Goal: Task Accomplishment & Management: Manage account settings

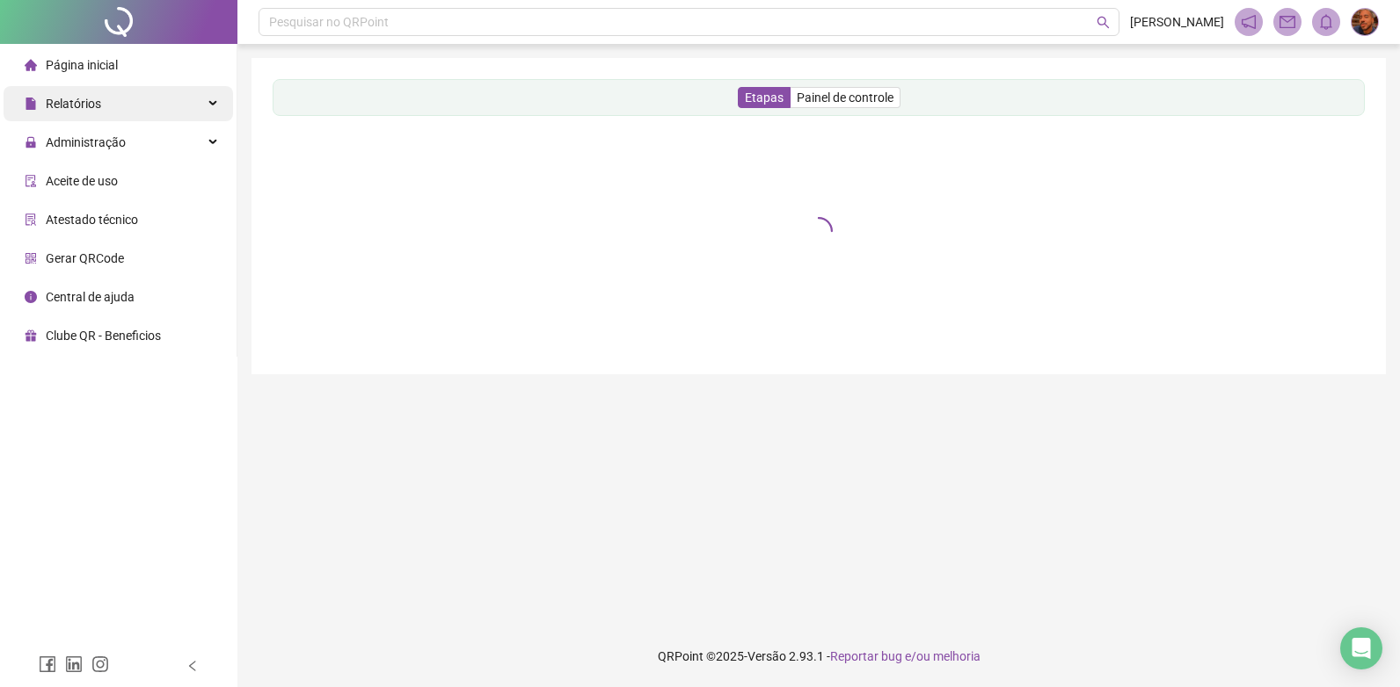
click at [157, 113] on div "Relatórios" at bounding box center [118, 103] width 229 height 35
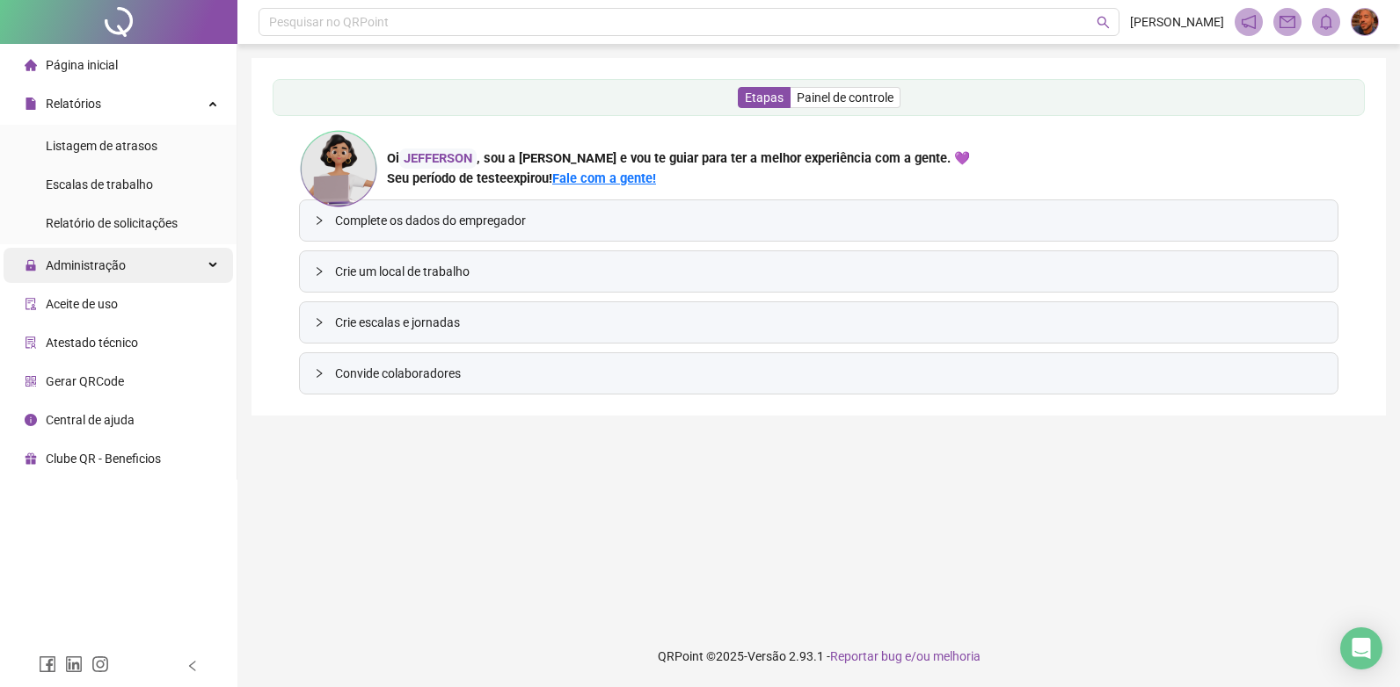
click at [98, 265] on span "Administração" at bounding box center [86, 265] width 80 height 14
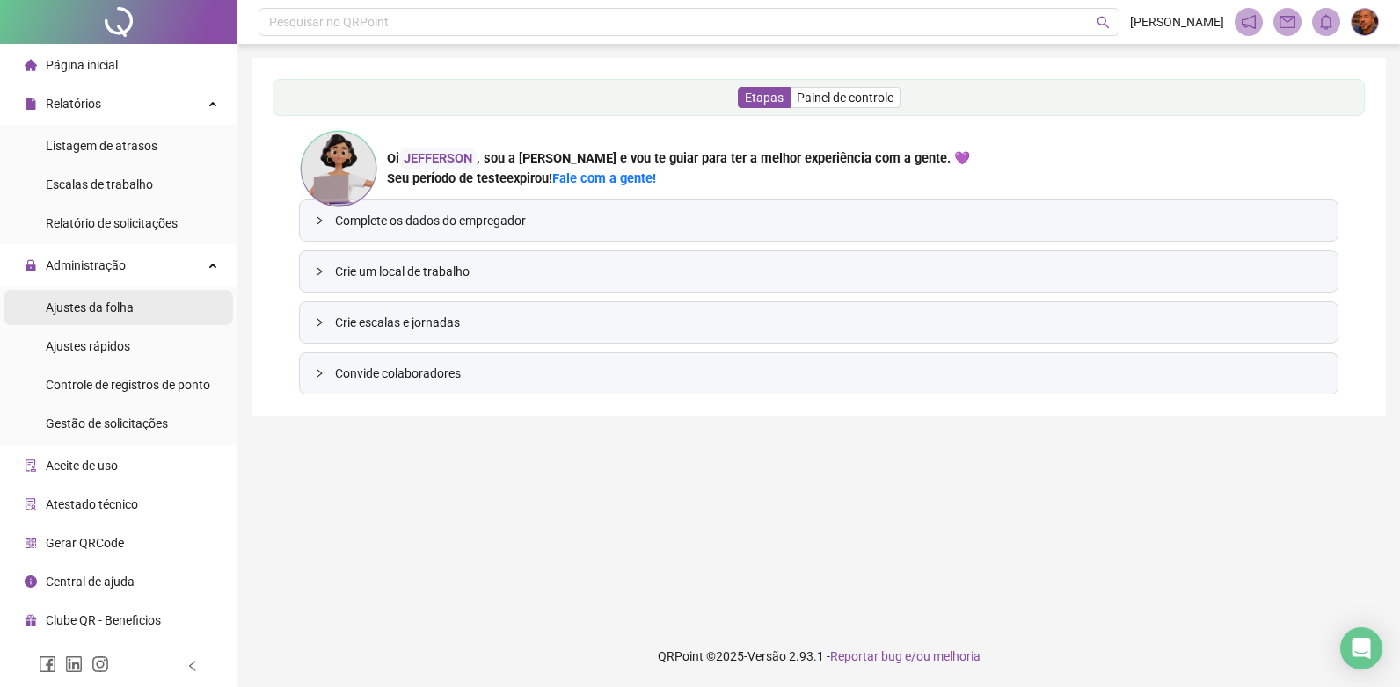
click at [88, 307] on span "Ajustes da folha" at bounding box center [90, 308] width 88 height 14
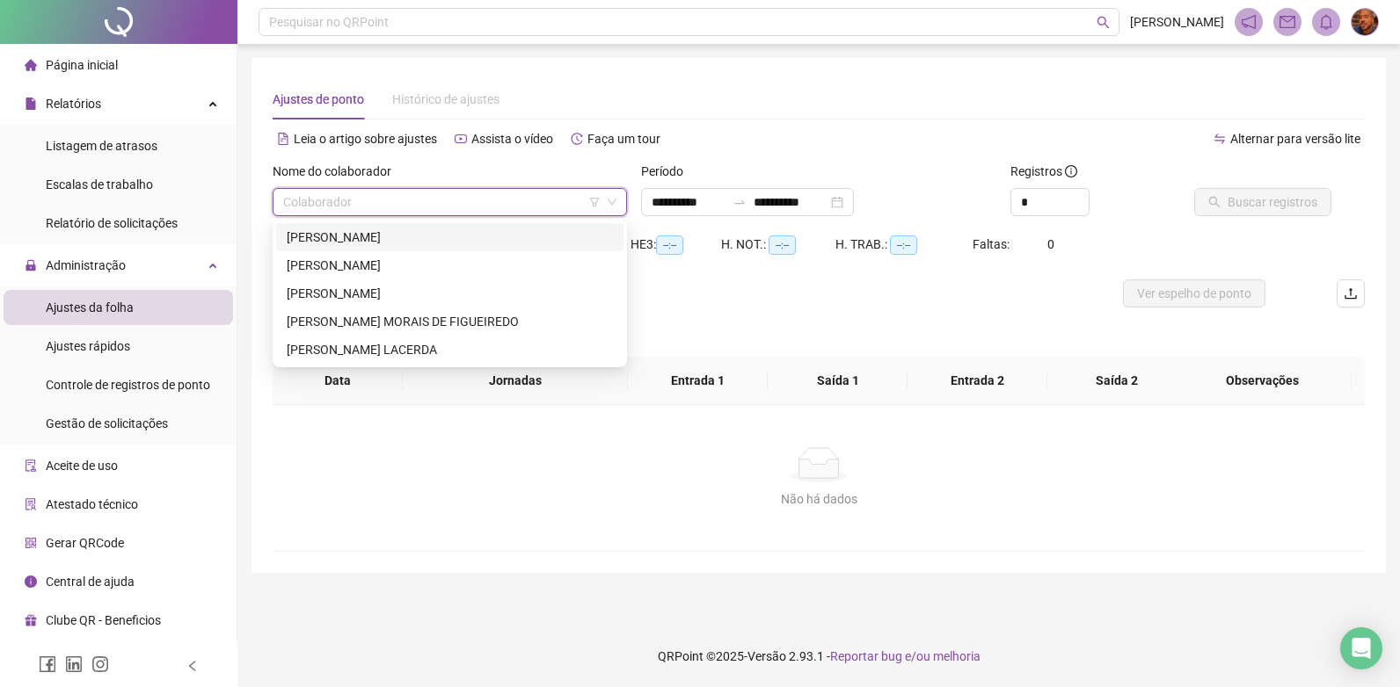
click at [574, 207] on input "search" at bounding box center [441, 202] width 317 height 26
click at [443, 242] on div "[PERSON_NAME]" at bounding box center [450, 237] width 326 height 19
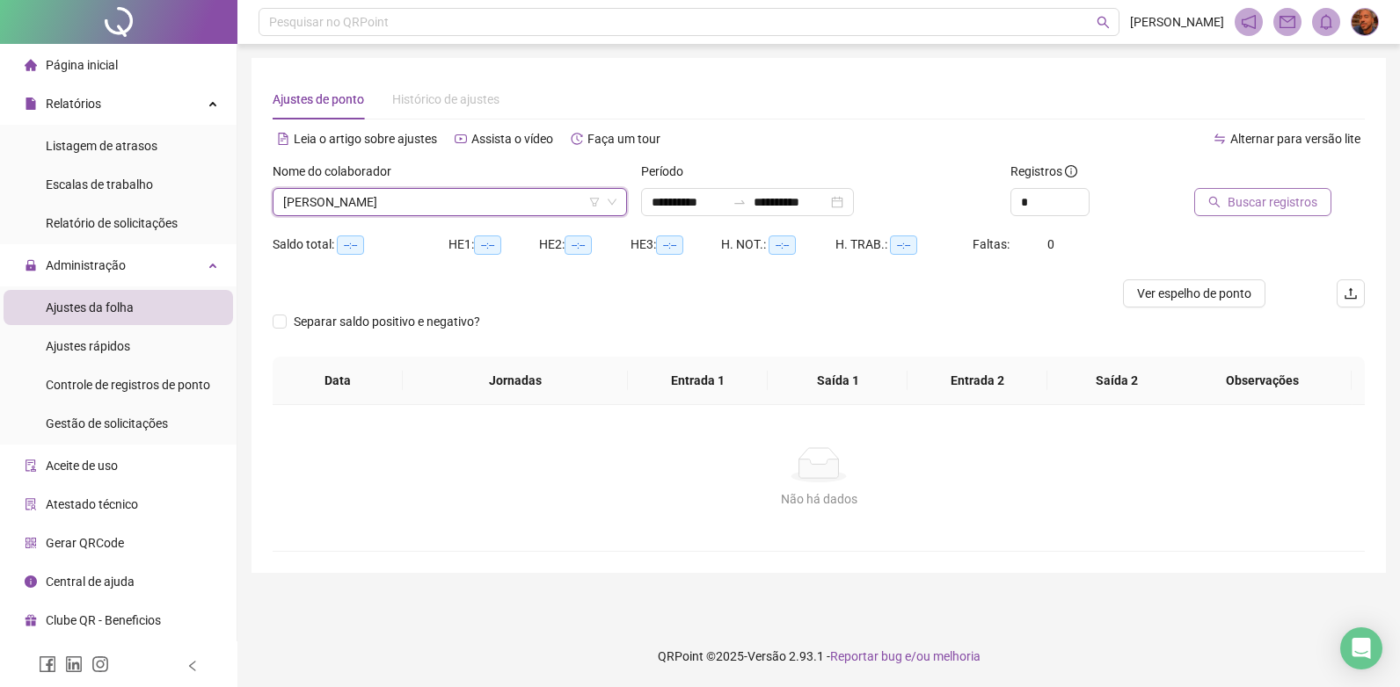
click at [1318, 195] on button "Buscar registros" at bounding box center [1262, 202] width 137 height 28
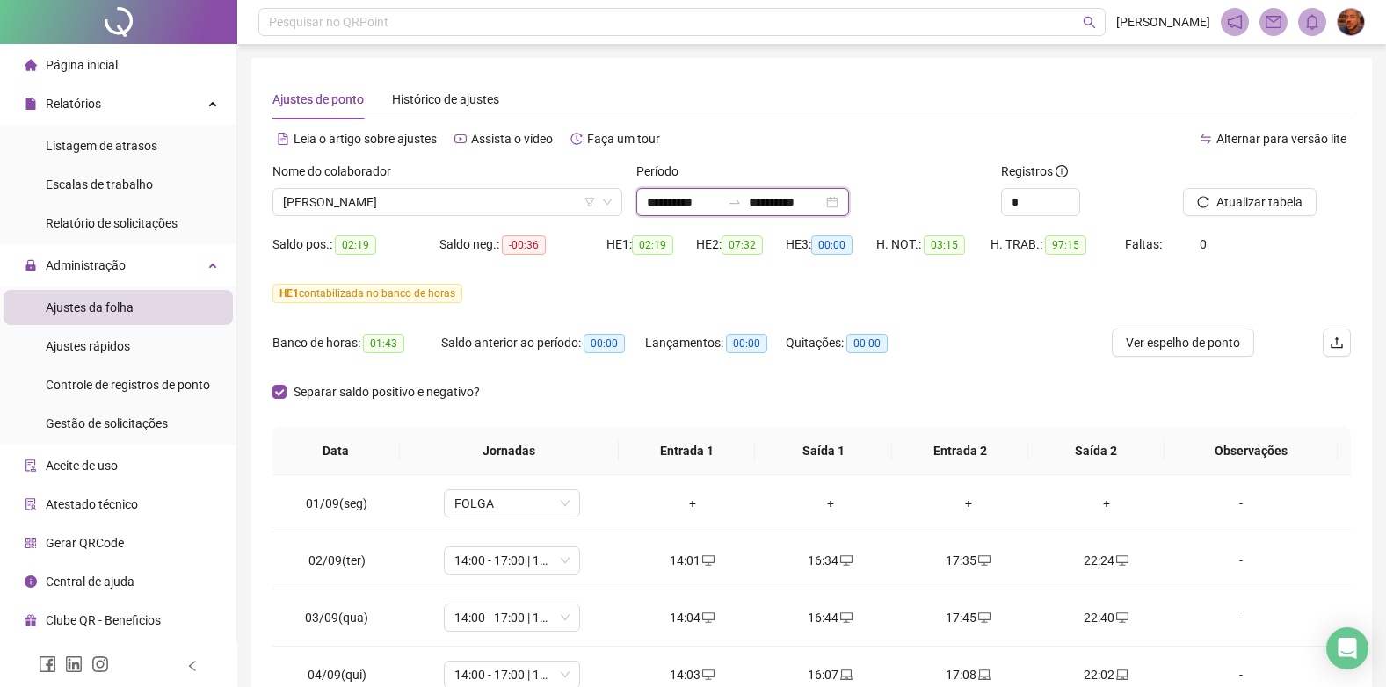
click at [823, 197] on input "**********" at bounding box center [786, 202] width 74 height 19
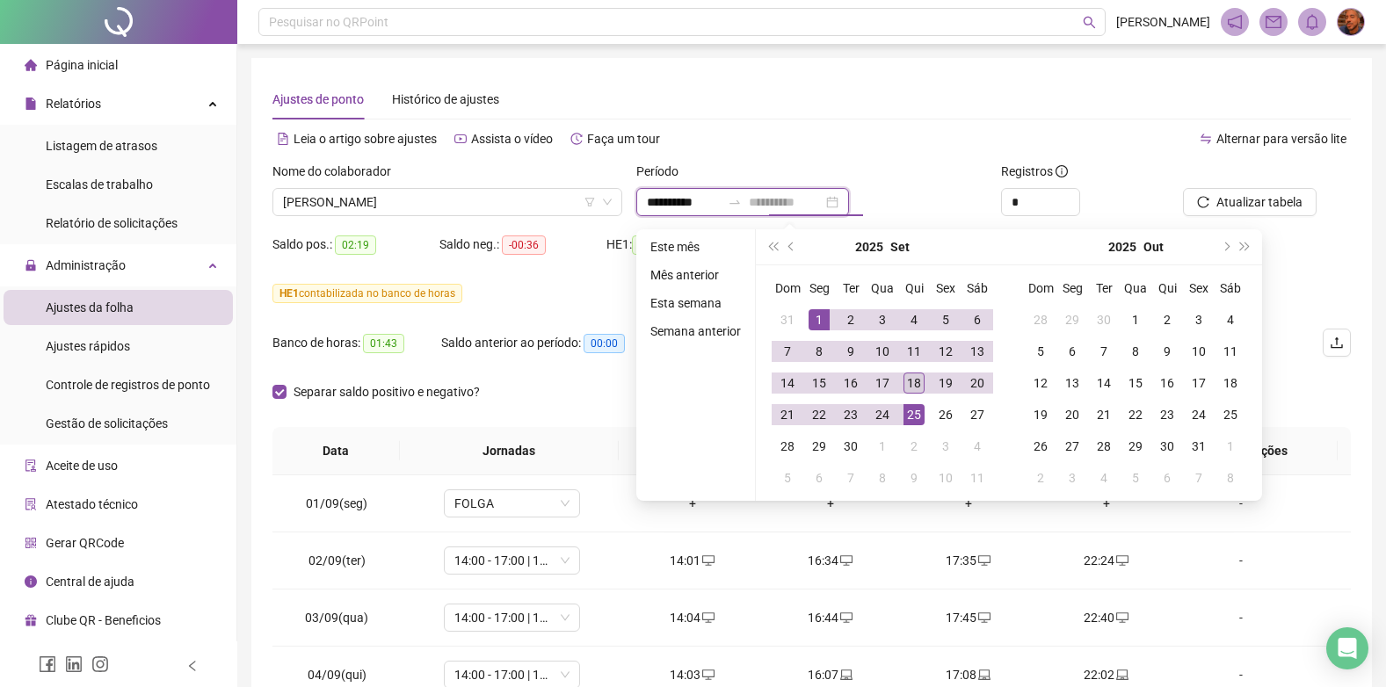
type input "**********"
click at [918, 385] on div "18" at bounding box center [914, 383] width 21 height 21
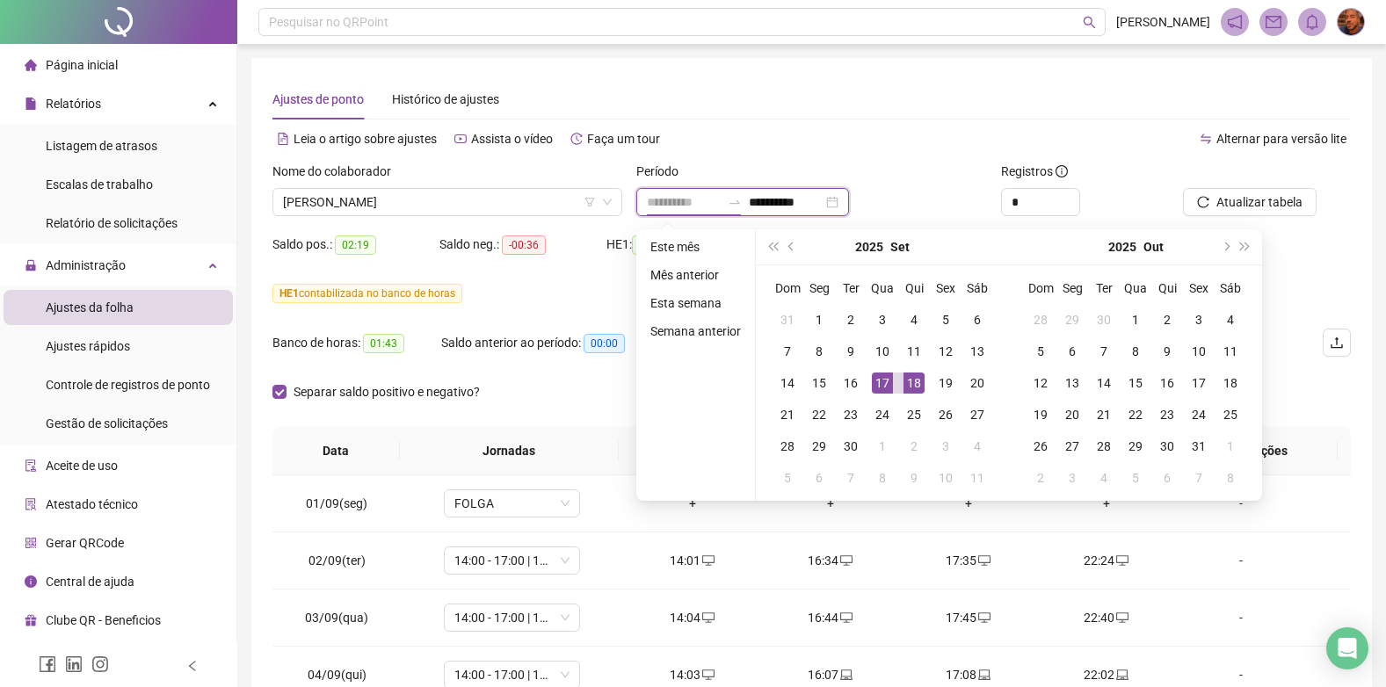
type input "**********"
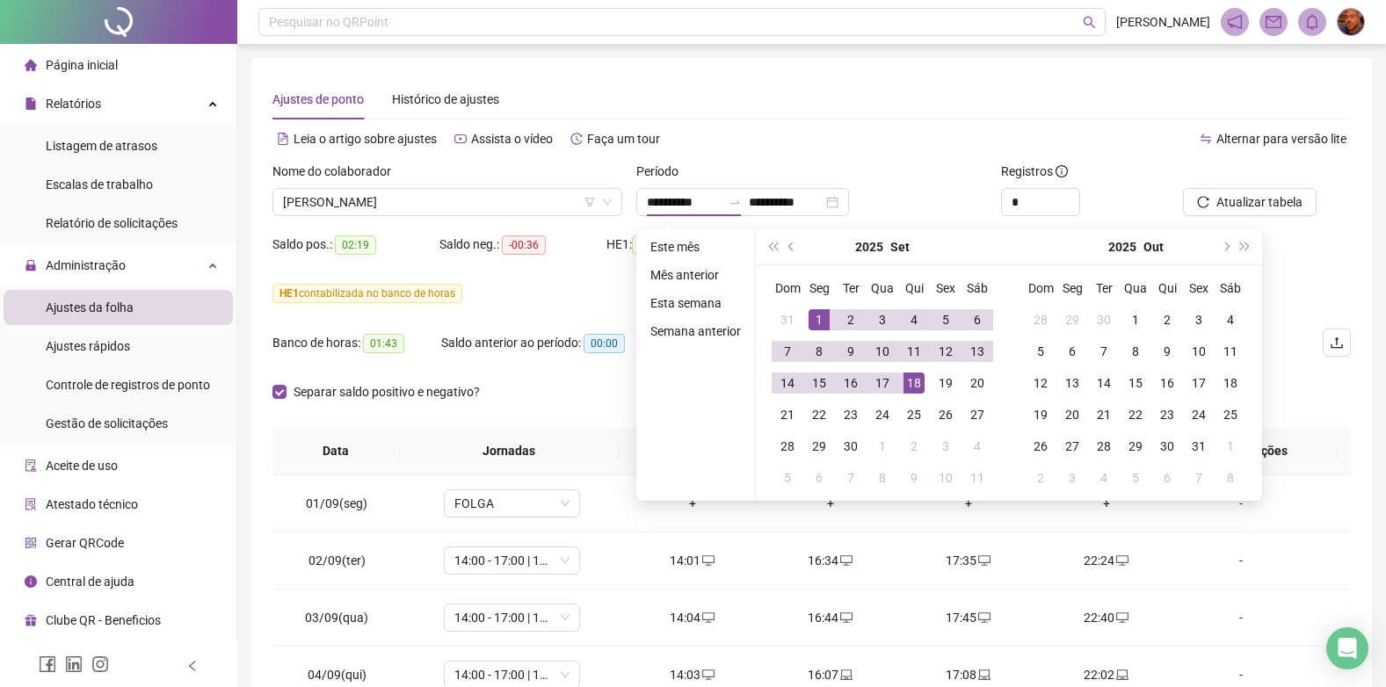
click at [962, 136] on div "Alternar para versão lite" at bounding box center [1082, 139] width 540 height 28
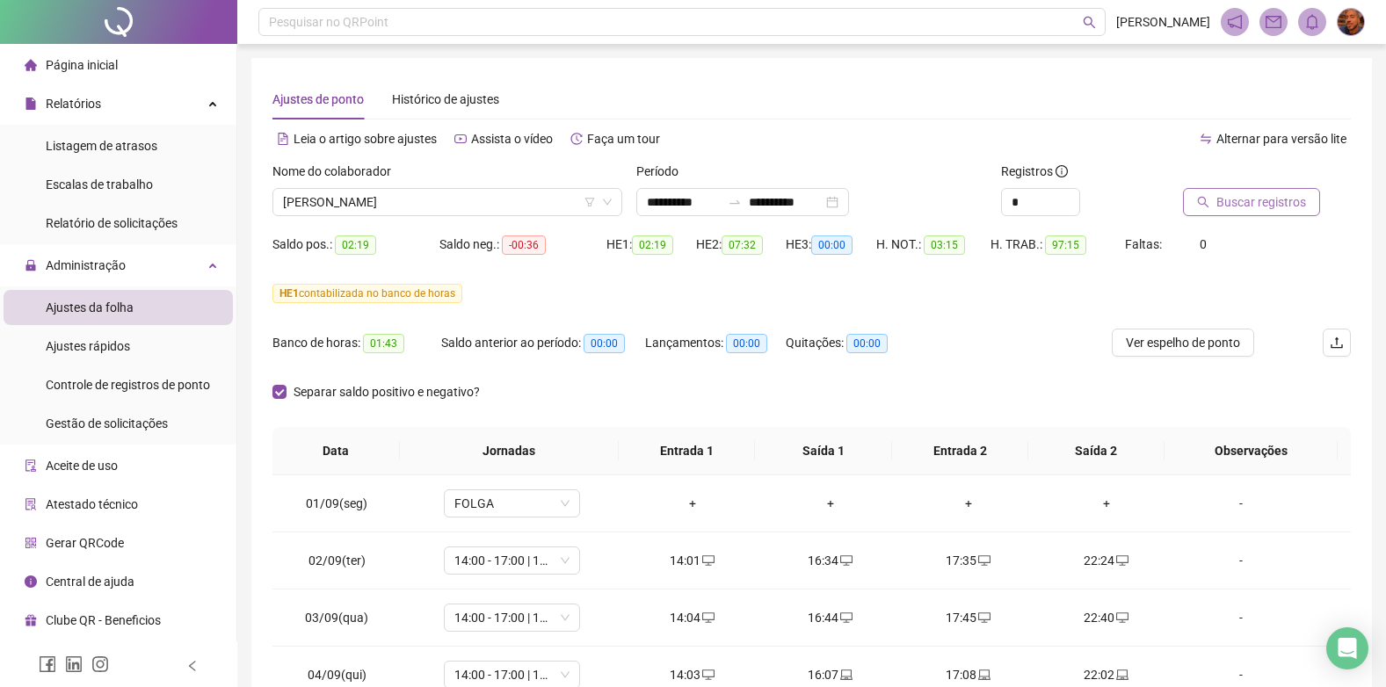
click at [1287, 194] on span "Buscar registros" at bounding box center [1262, 202] width 90 height 19
click at [456, 189] on span "[PERSON_NAME]" at bounding box center [447, 202] width 329 height 26
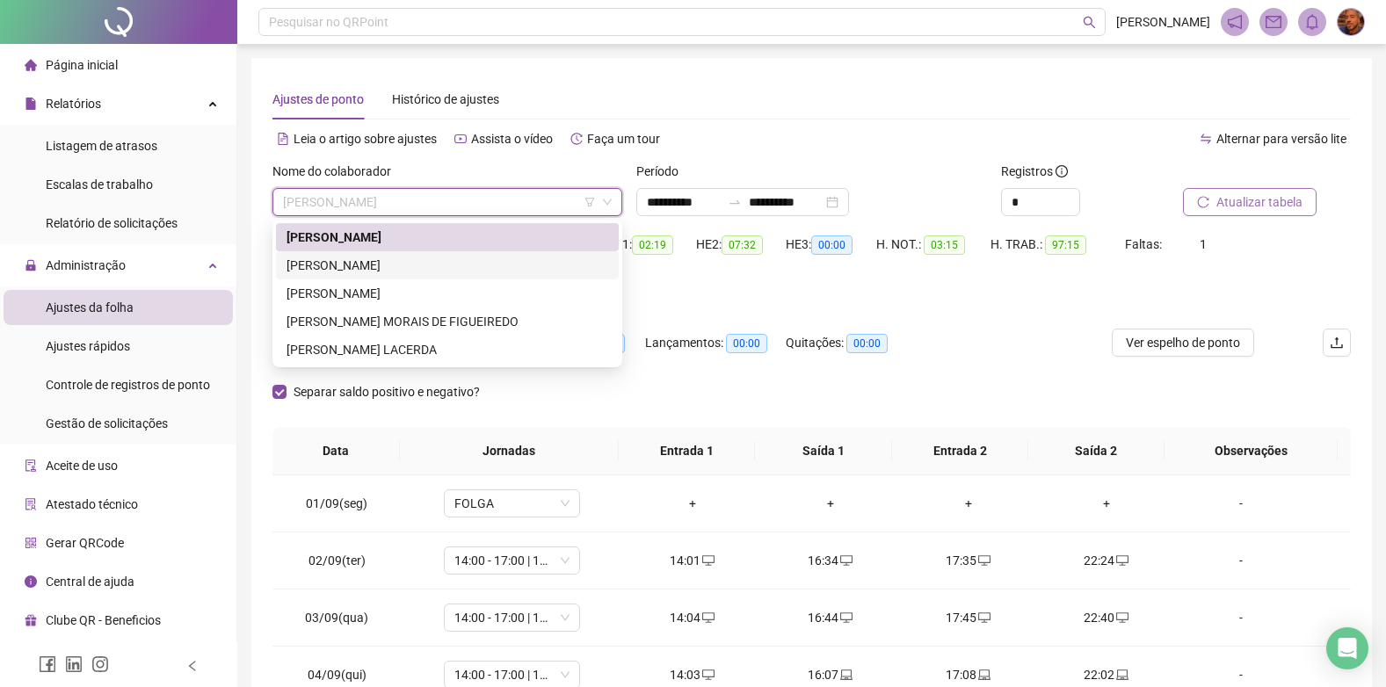
click at [410, 258] on div "[PERSON_NAME]" at bounding box center [448, 265] width 322 height 19
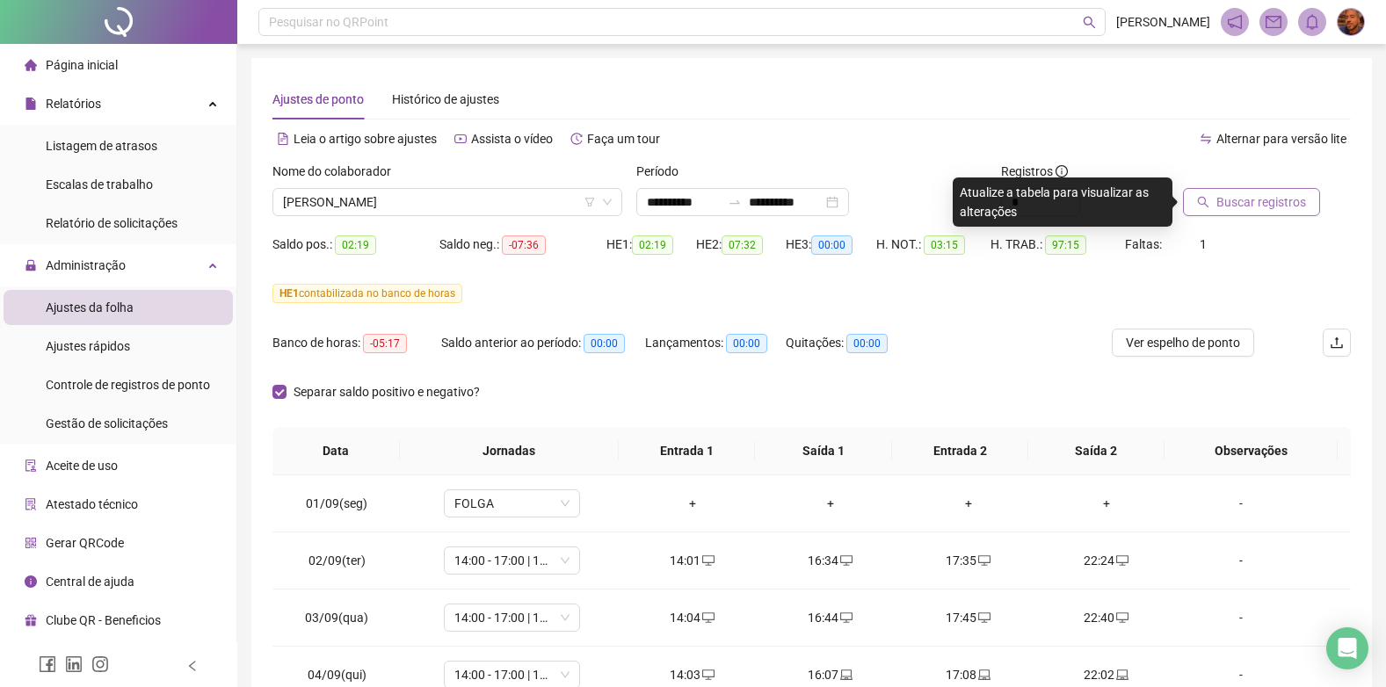
click at [1298, 195] on span "Buscar registros" at bounding box center [1262, 202] width 90 height 19
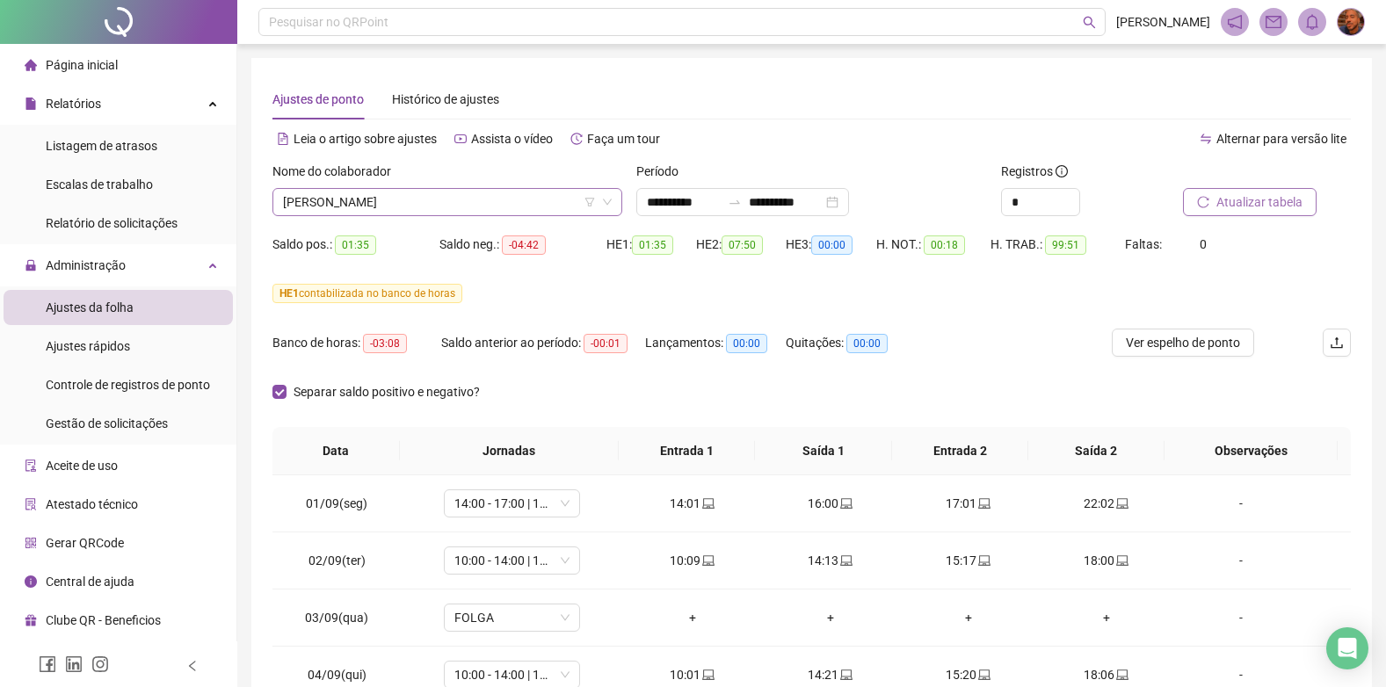
click at [501, 201] on span "[PERSON_NAME]" at bounding box center [447, 202] width 329 height 26
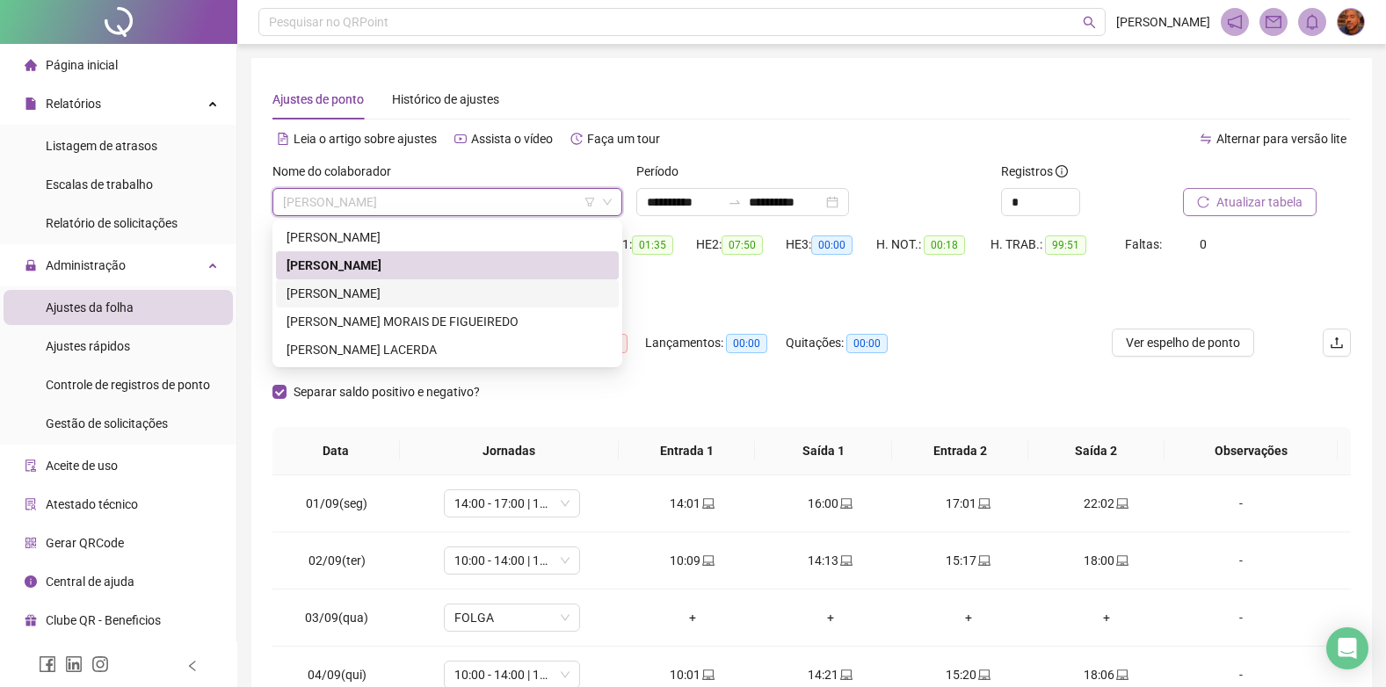
drag, startPoint x: 455, startPoint y: 295, endPoint x: 476, endPoint y: 294, distance: 20.2
click at [455, 294] on div "[PERSON_NAME]" at bounding box center [448, 293] width 322 height 19
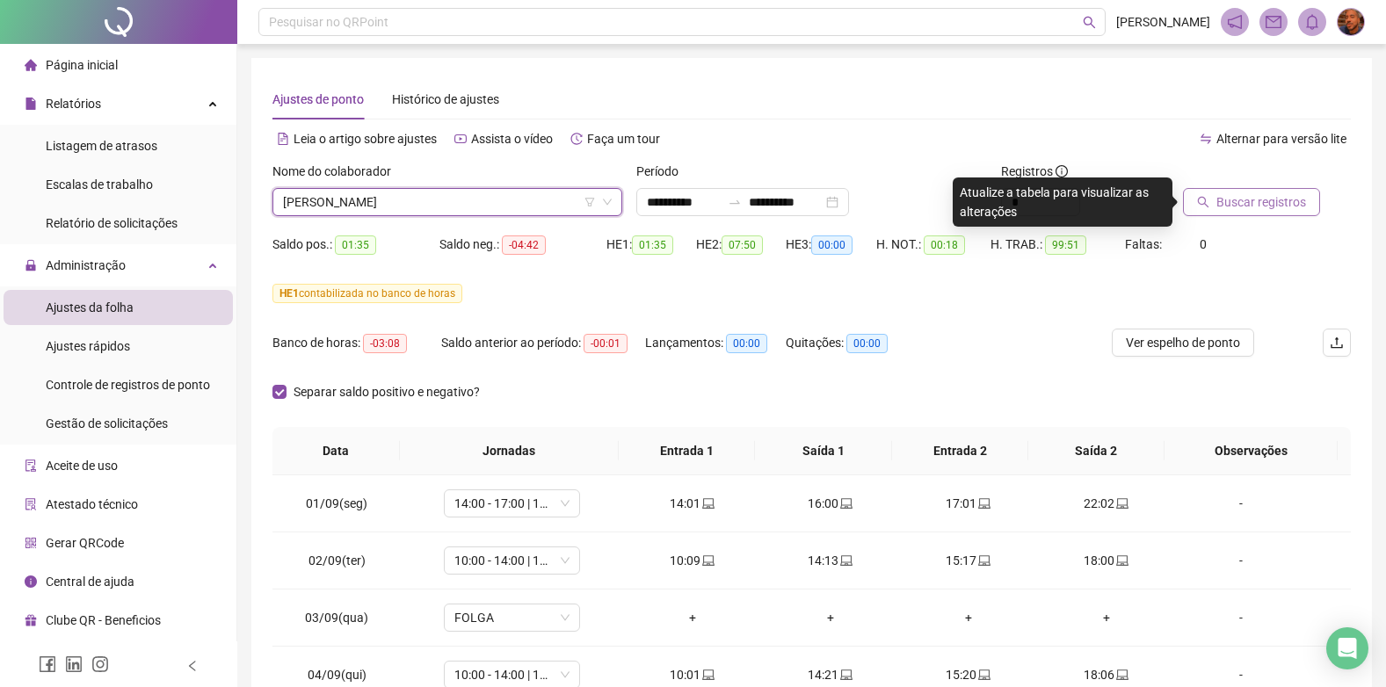
click at [1232, 206] on span "Buscar registros" at bounding box center [1262, 202] width 90 height 19
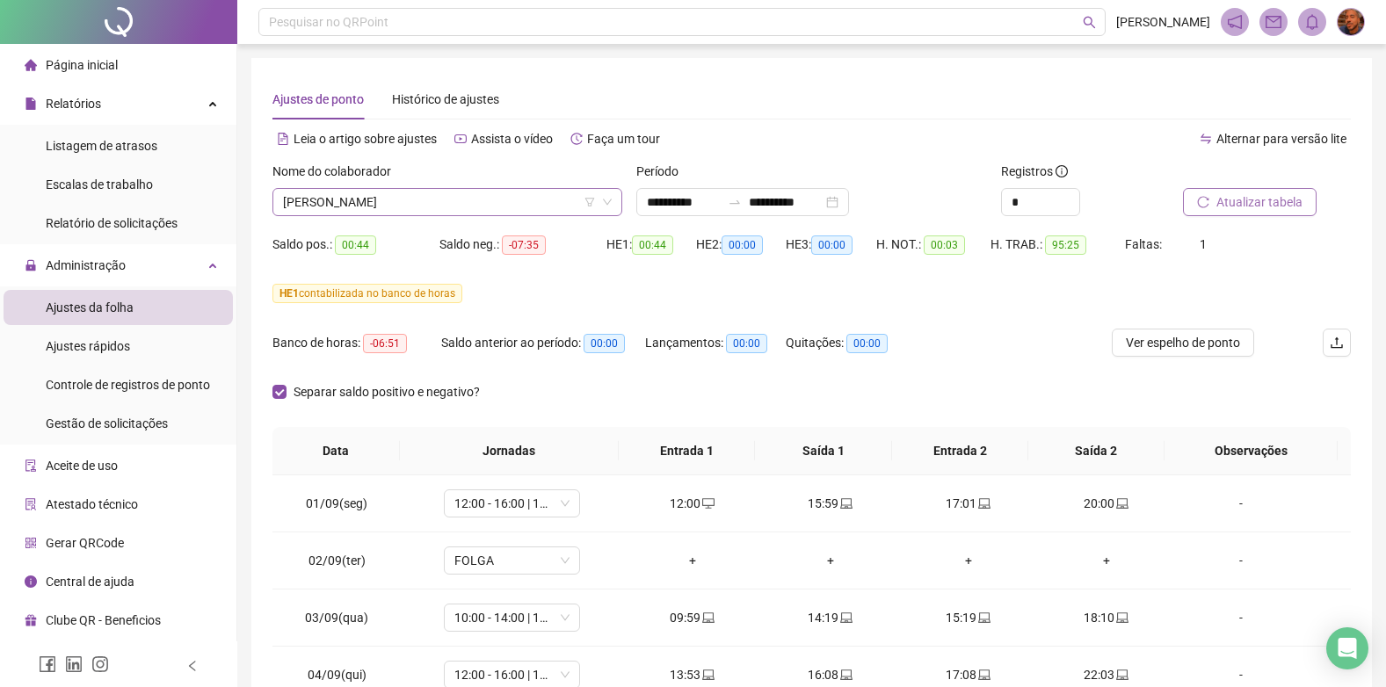
click at [477, 205] on span "[PERSON_NAME]" at bounding box center [447, 202] width 329 height 26
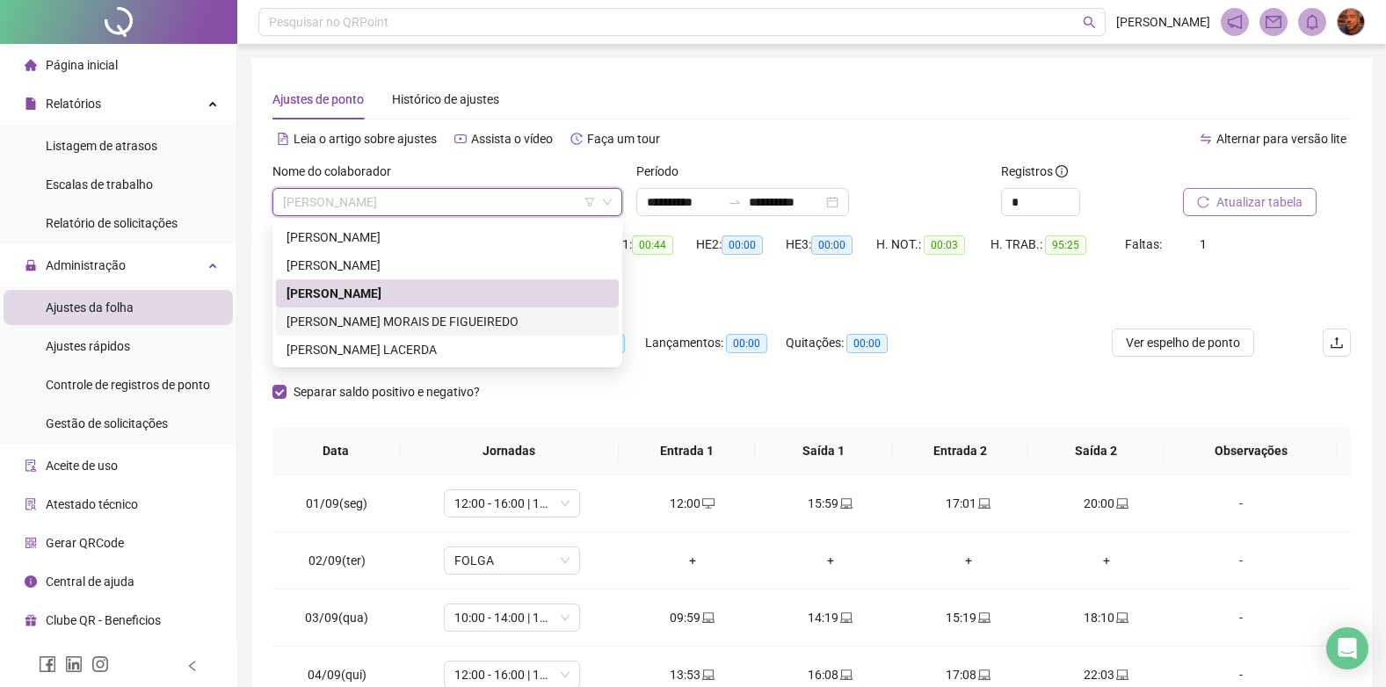
click at [418, 326] on div "[PERSON_NAME] MORAIS DE FIGUEIREDO" at bounding box center [448, 321] width 322 height 19
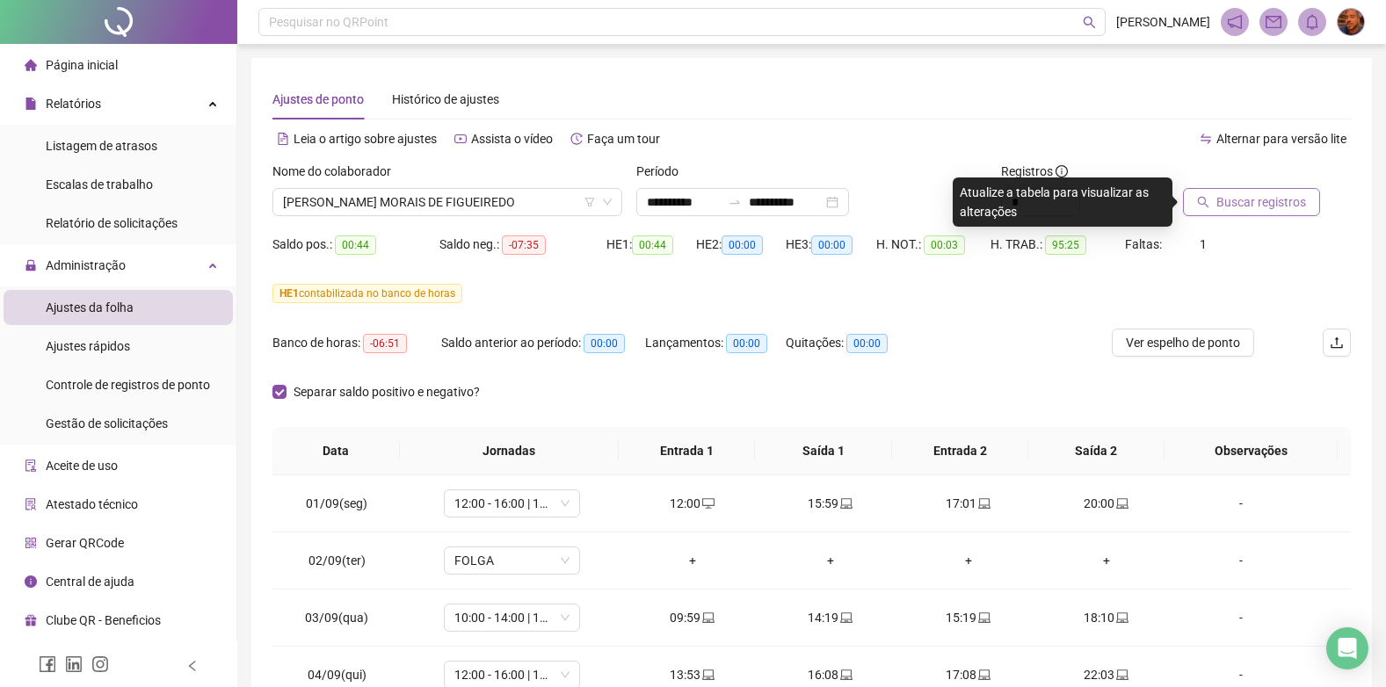
click at [1276, 206] on span "Buscar registros" at bounding box center [1262, 202] width 90 height 19
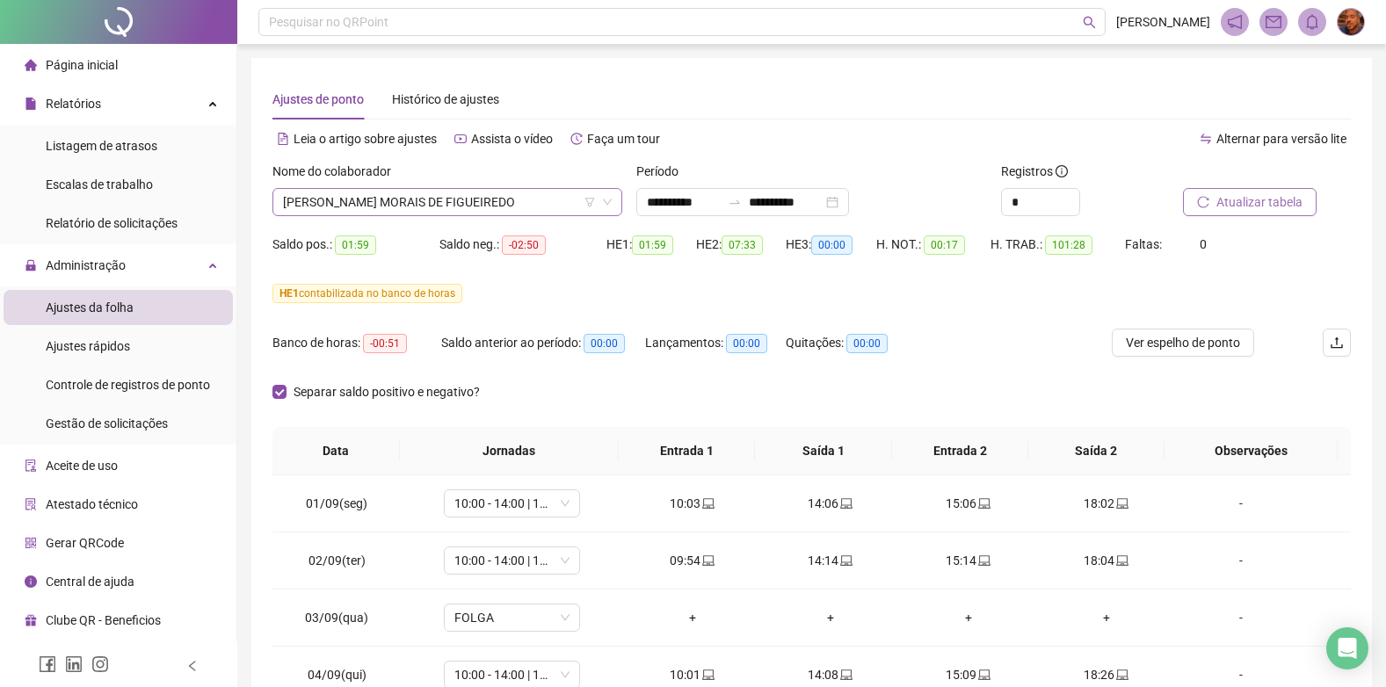
click at [510, 207] on span "[PERSON_NAME] MORAIS DE FIGUEIREDO" at bounding box center [447, 202] width 329 height 26
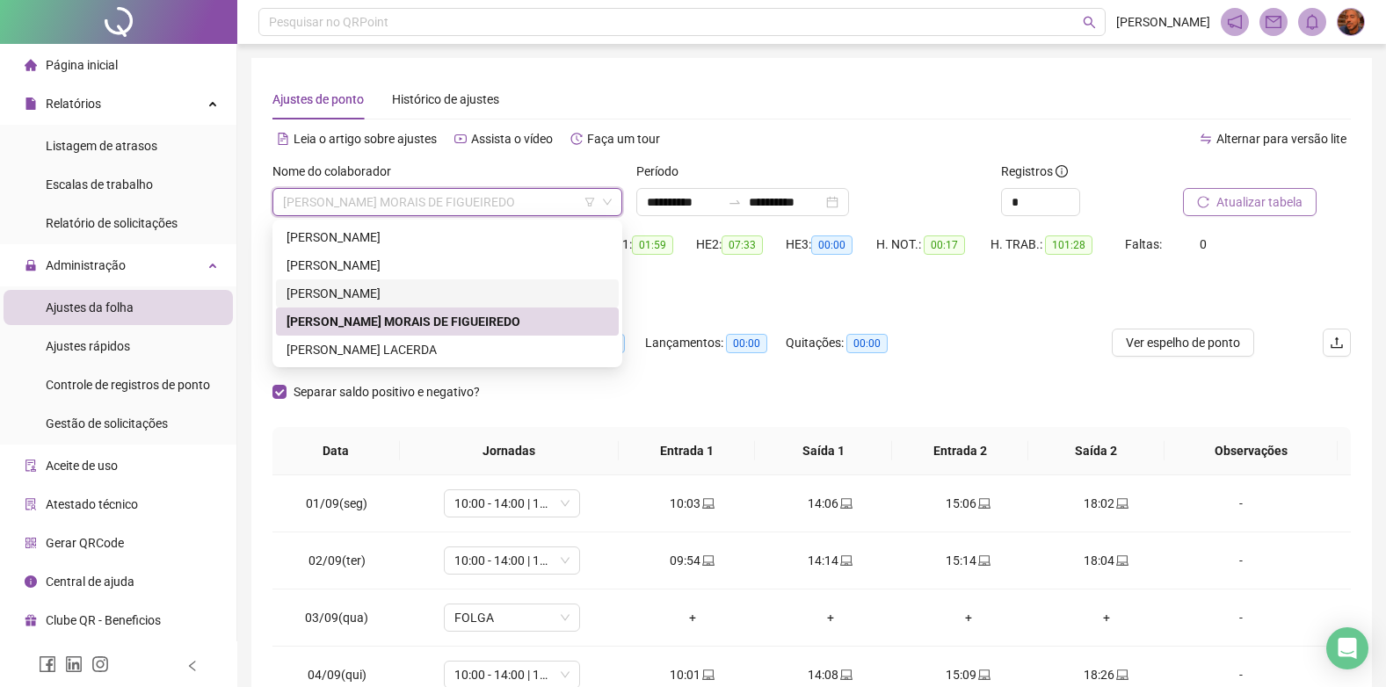
click at [441, 299] on div "[PERSON_NAME]" at bounding box center [448, 293] width 322 height 19
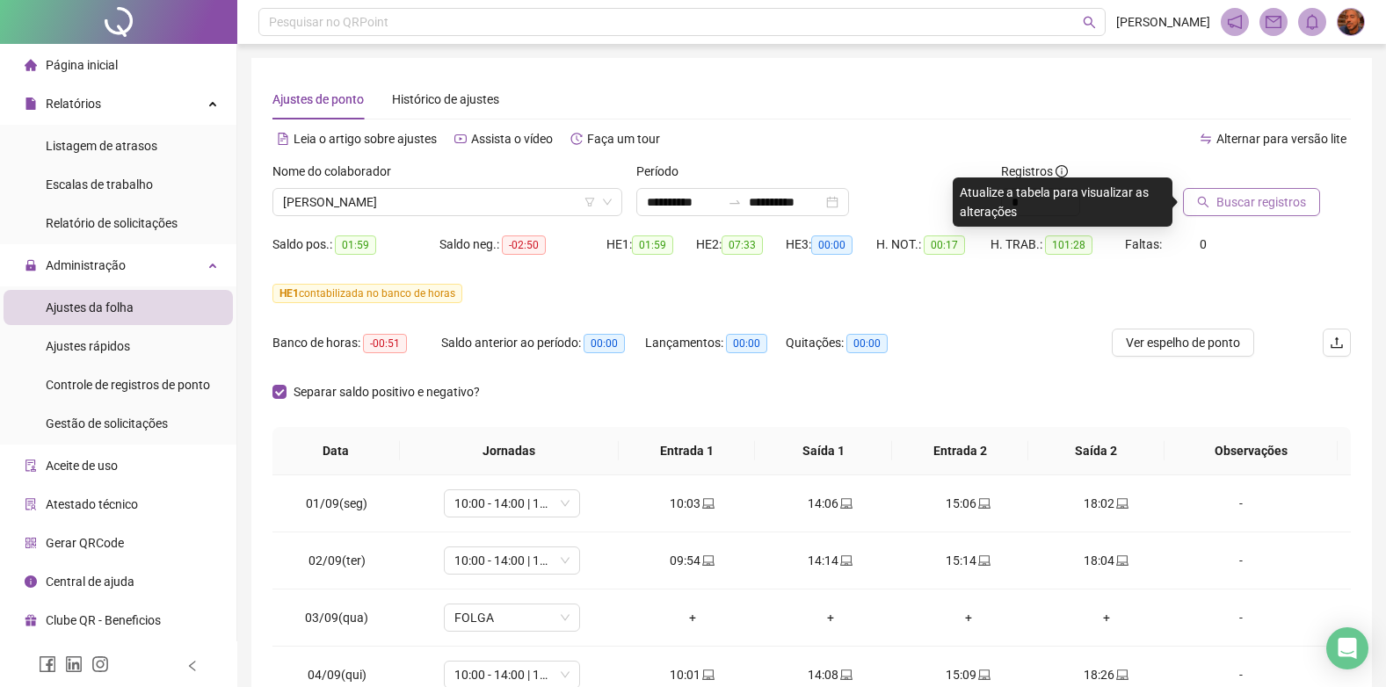
click at [1229, 207] on span "Buscar registros" at bounding box center [1262, 202] width 90 height 19
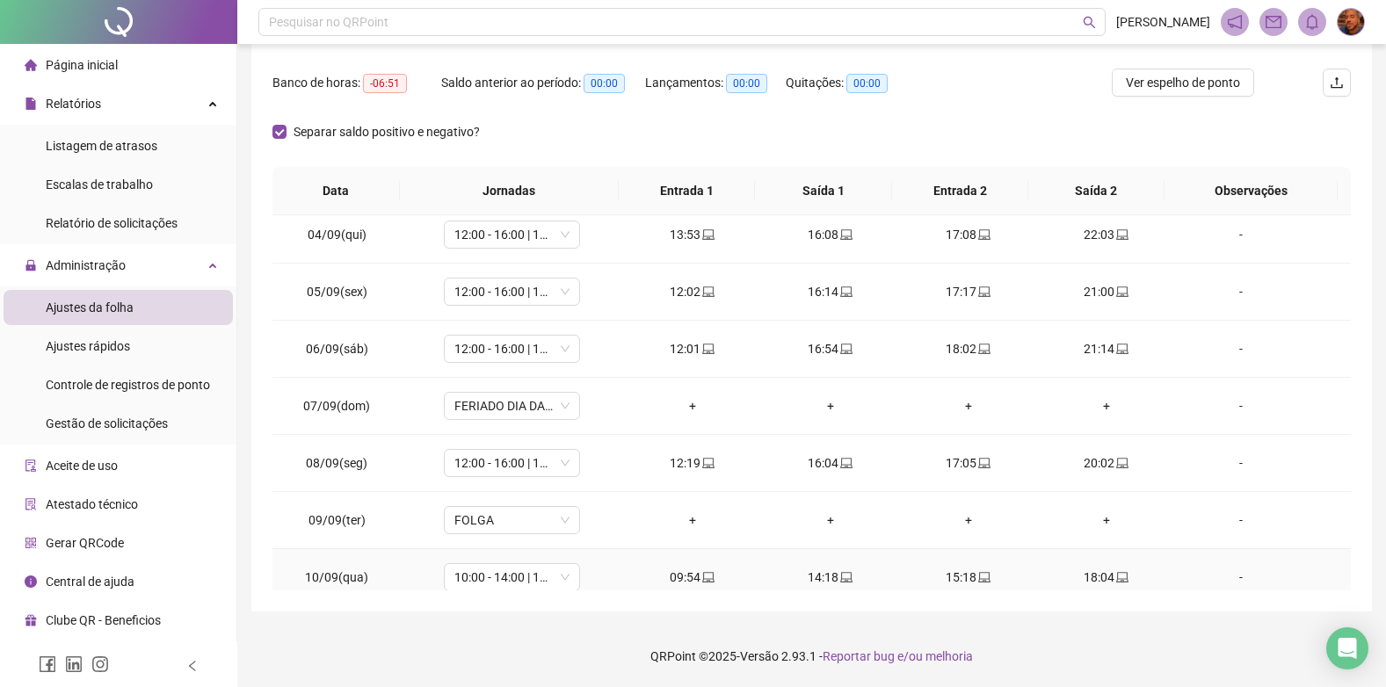
scroll to position [176, 0]
click at [564, 409] on span "FERIADO DIA DA INDEPENDÊNCIA" at bounding box center [511, 410] width 115 height 26
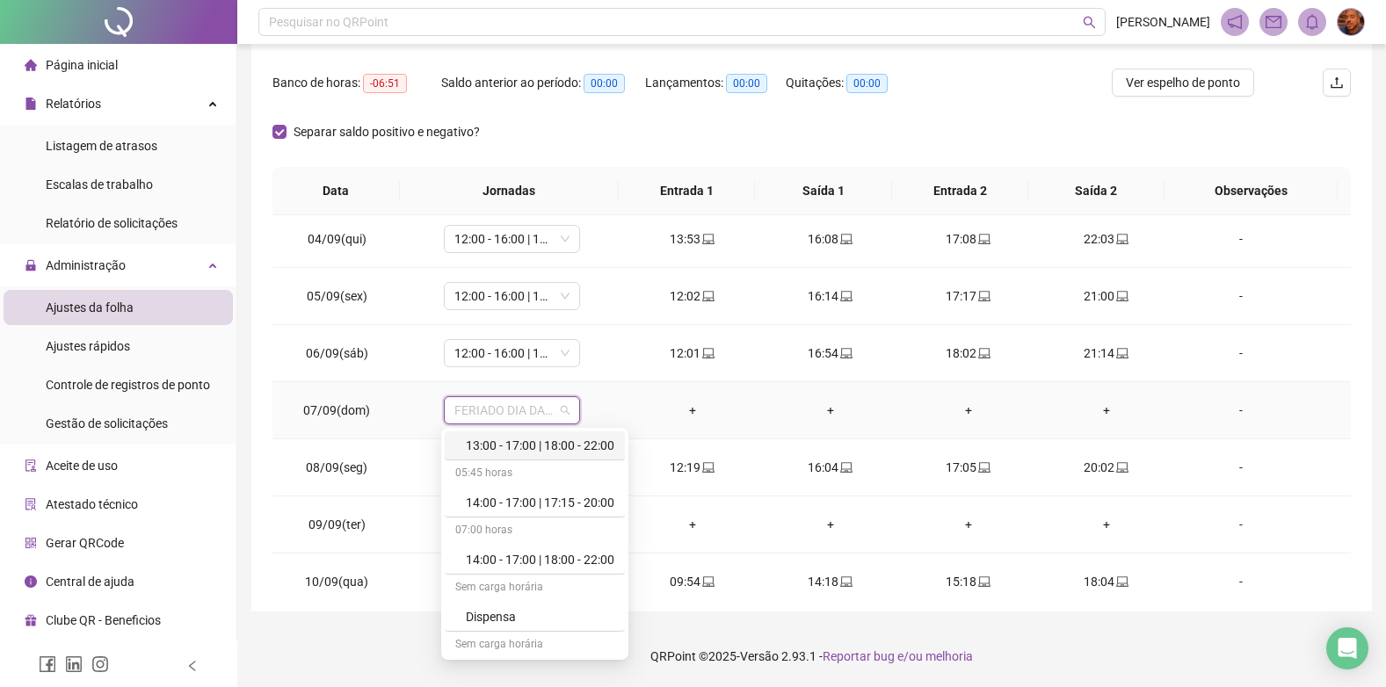
scroll to position [1546, 0]
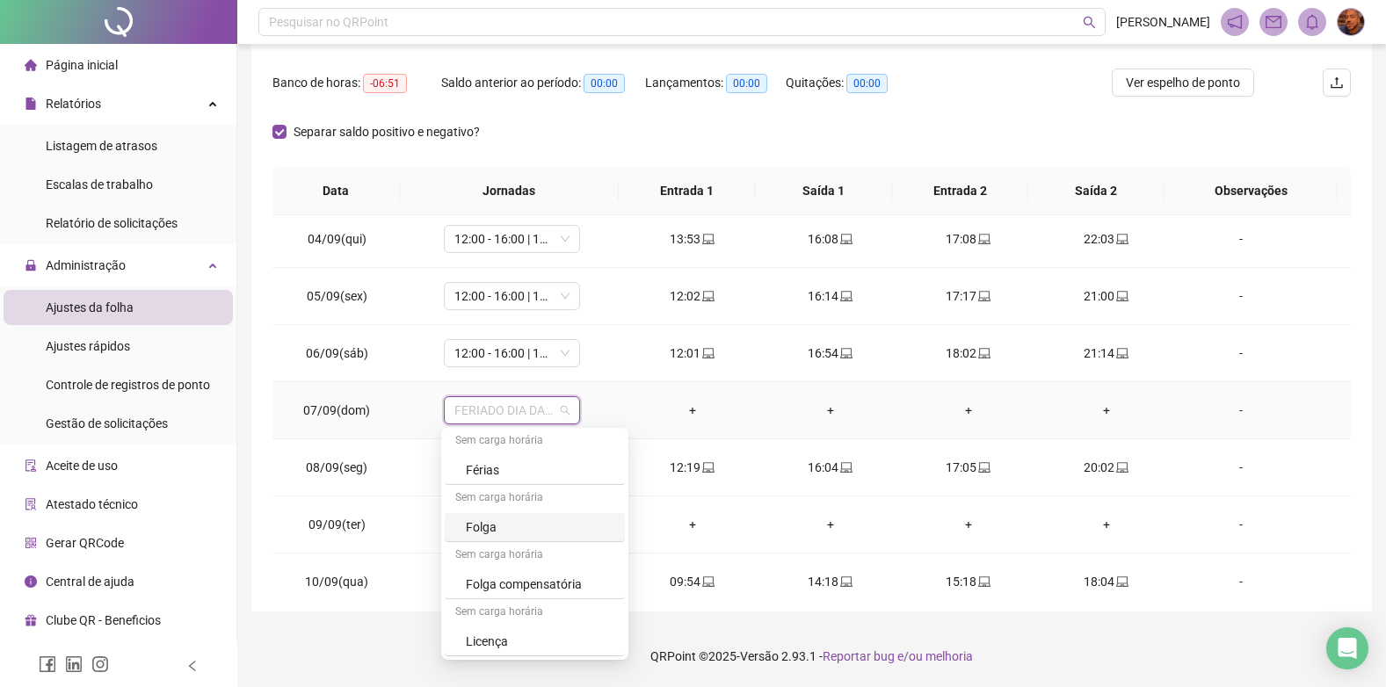
click at [536, 521] on div "Folga" at bounding box center [540, 527] width 149 height 19
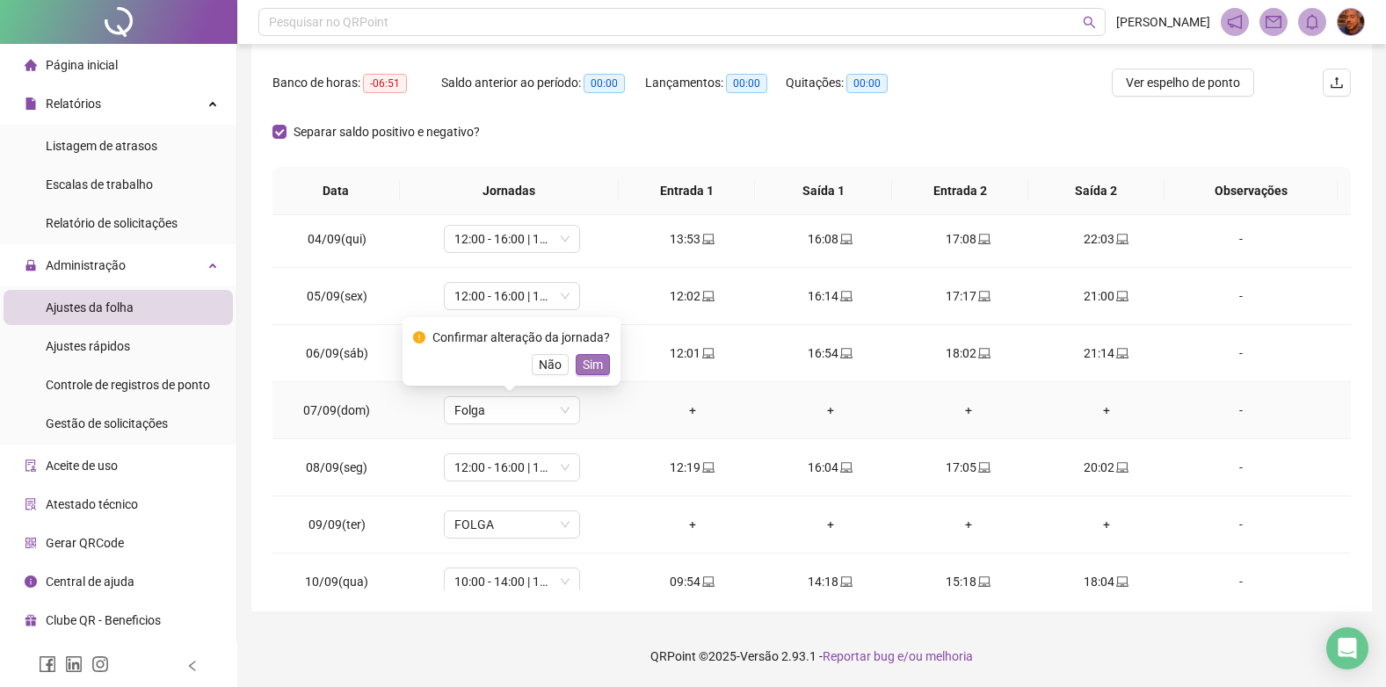
click at [593, 359] on span "Sim" at bounding box center [593, 364] width 20 height 19
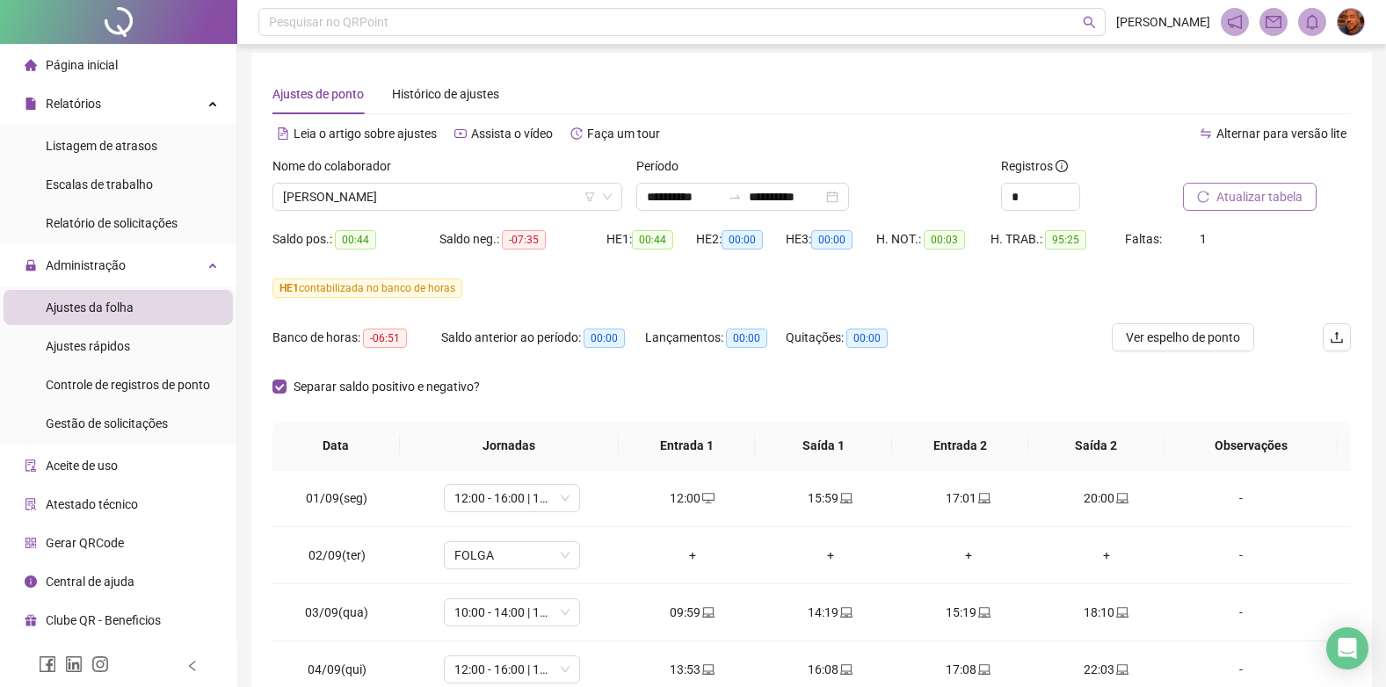
scroll to position [0, 0]
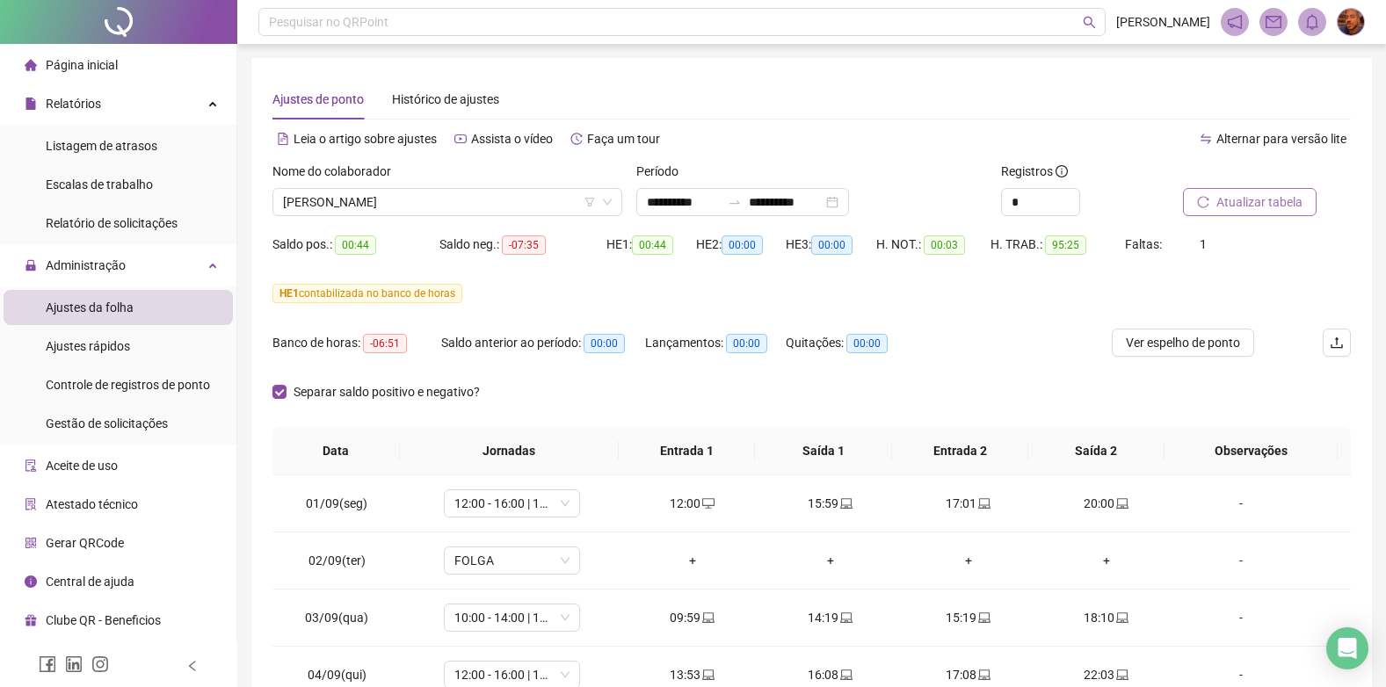
click at [1228, 205] on span "Atualizar tabela" at bounding box center [1260, 202] width 86 height 19
click at [1196, 239] on div "Faltas: 1" at bounding box center [1170, 244] width 90 height 19
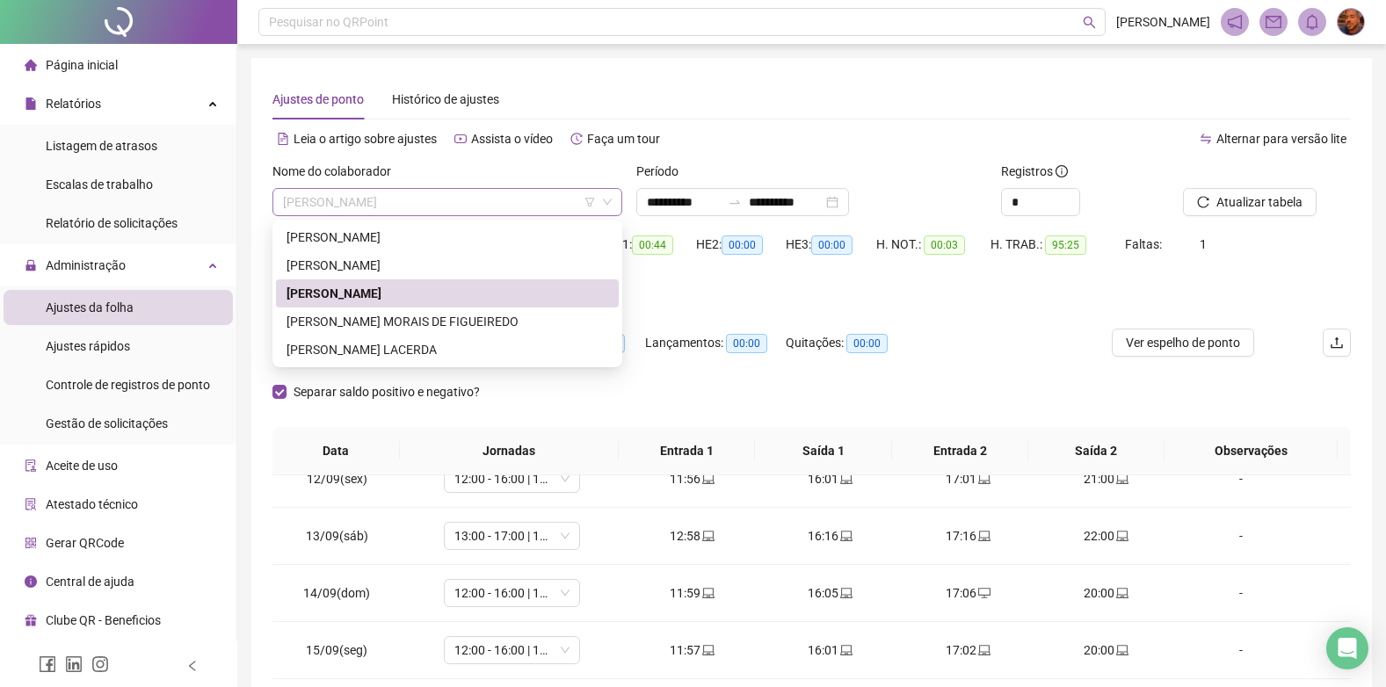
click at [547, 202] on span "[PERSON_NAME]" at bounding box center [447, 202] width 329 height 26
click at [480, 322] on div "[PERSON_NAME] MORAIS DE FIGUEIREDO" at bounding box center [448, 321] width 322 height 19
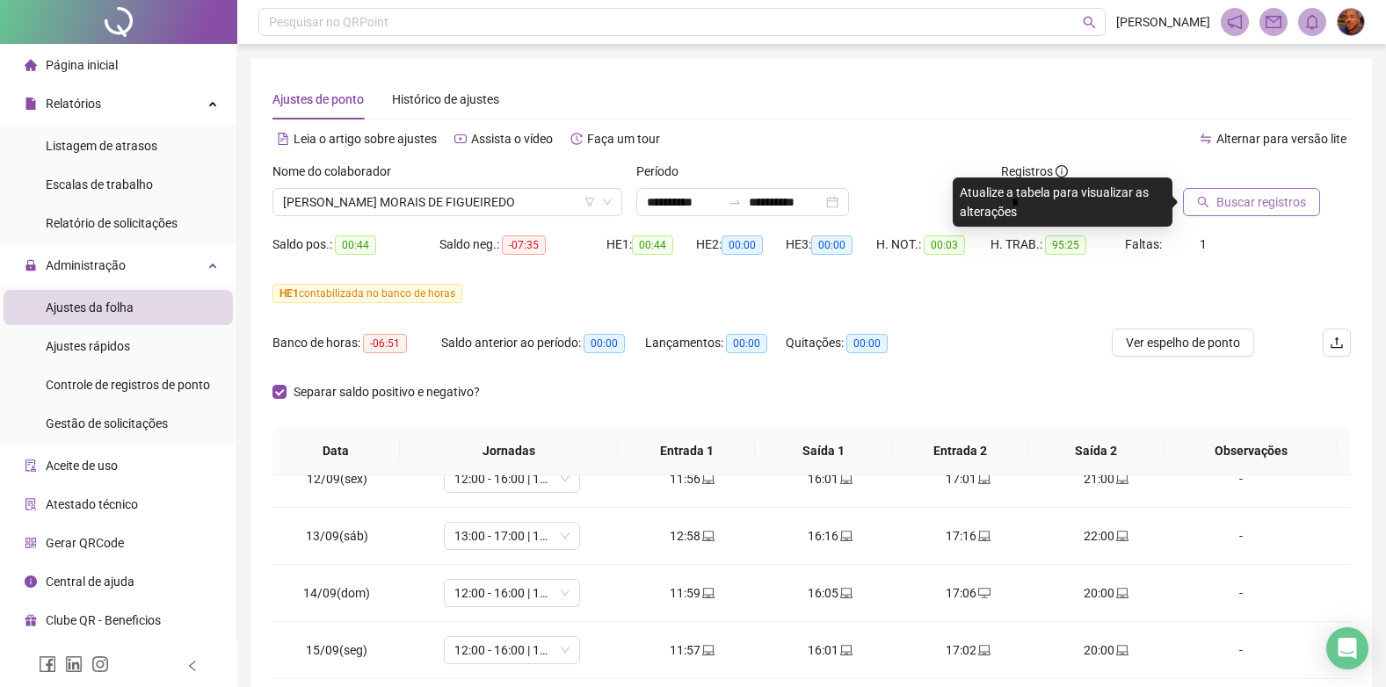
click at [1258, 197] on span "Buscar registros" at bounding box center [1262, 202] width 90 height 19
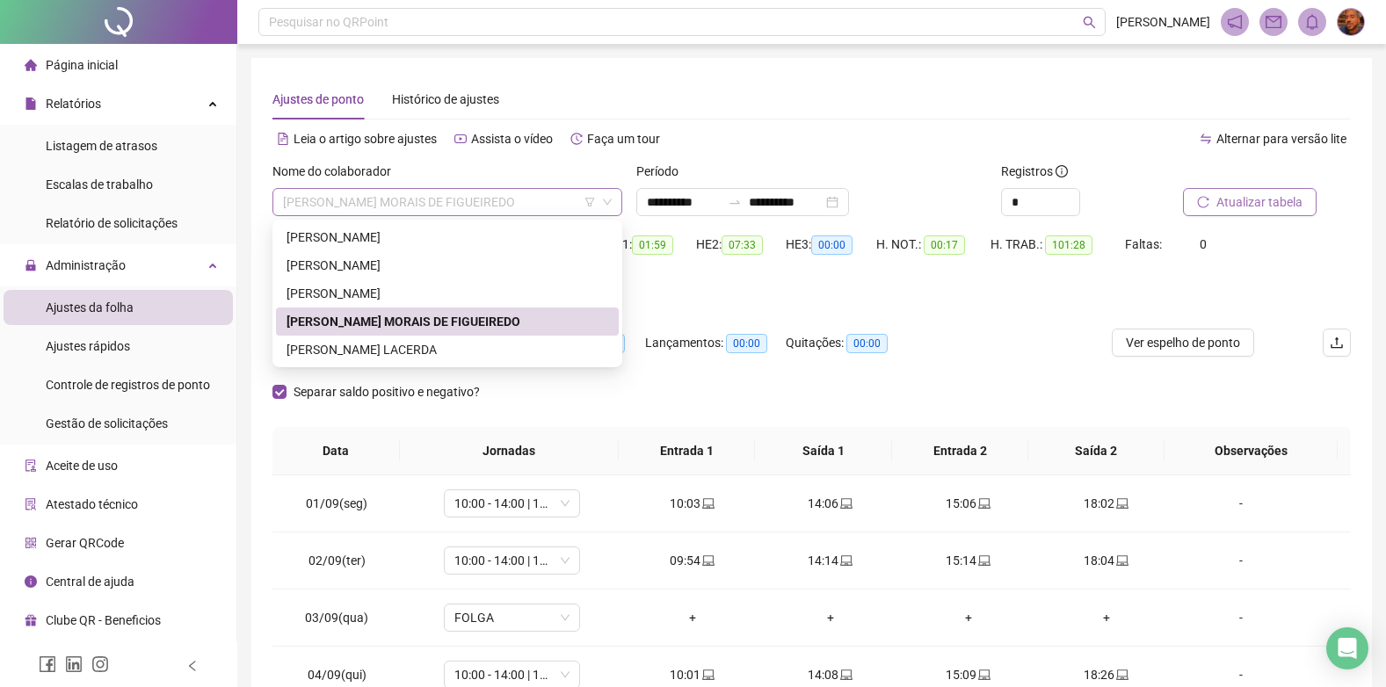
click at [516, 212] on span "[PERSON_NAME] MORAIS DE FIGUEIREDO" at bounding box center [447, 202] width 329 height 26
click at [455, 349] on div "[PERSON_NAME] LACERDA" at bounding box center [448, 349] width 322 height 19
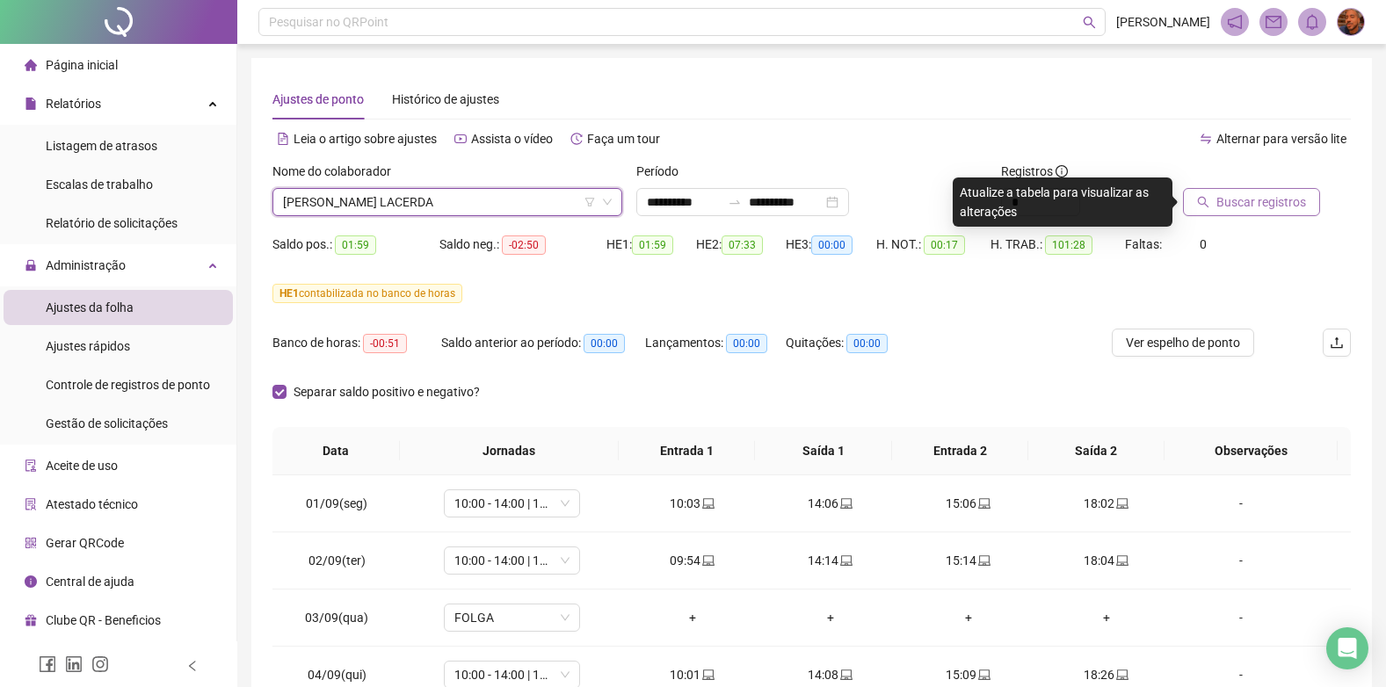
click at [1226, 197] on span "Buscar registros" at bounding box center [1262, 202] width 90 height 19
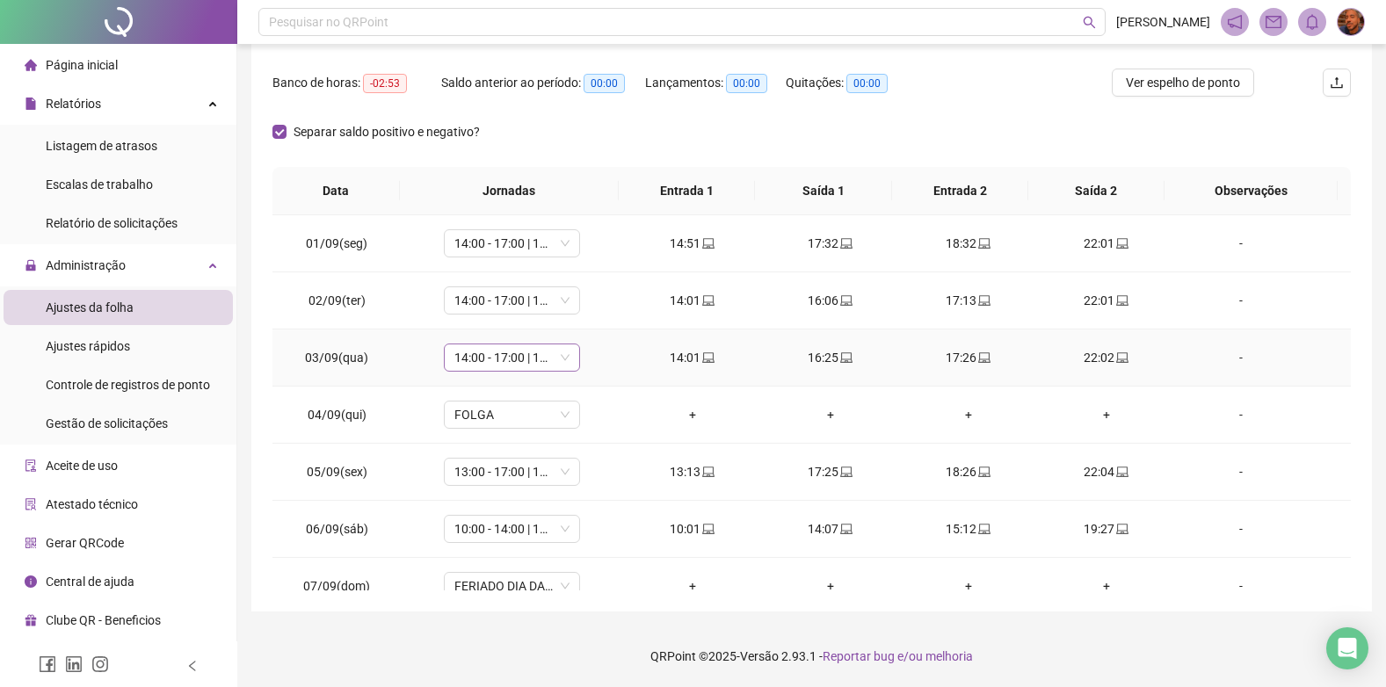
scroll to position [6, 0]
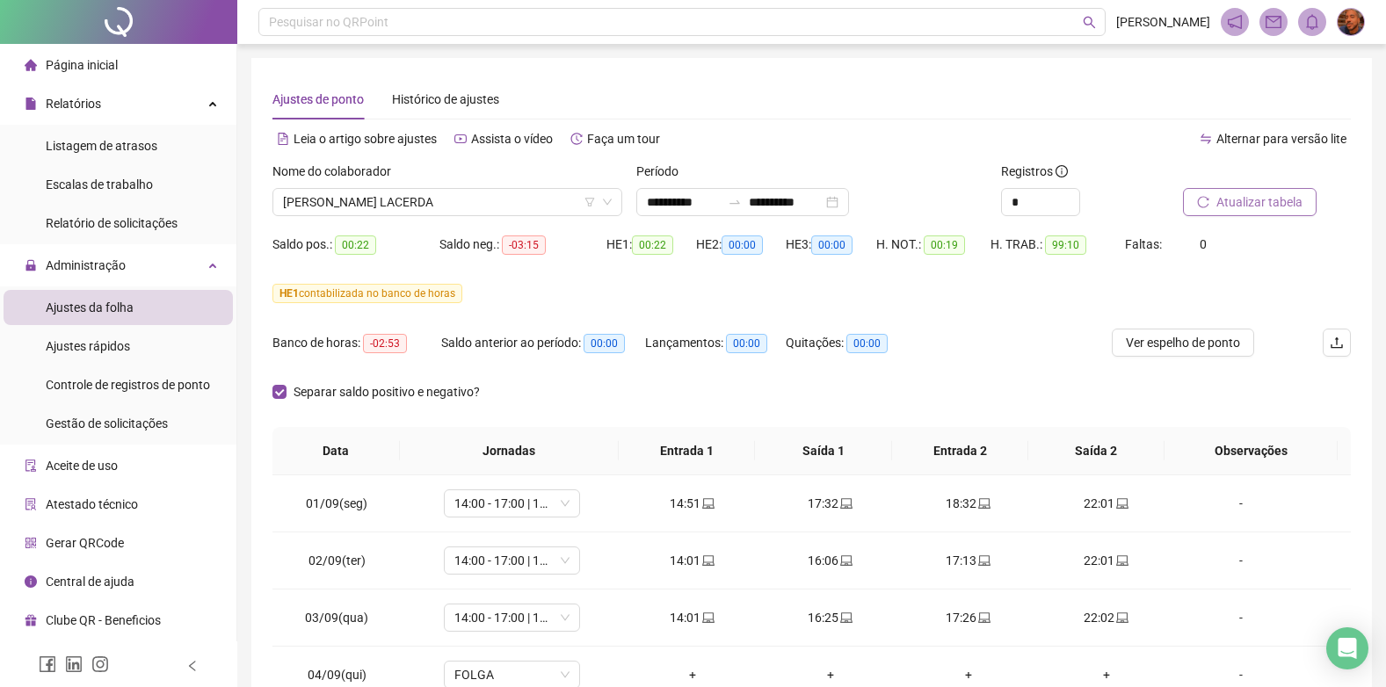
click at [107, 62] on span "Página inicial" at bounding box center [82, 65] width 72 height 14
